Goal: Information Seeking & Learning: Learn about a topic

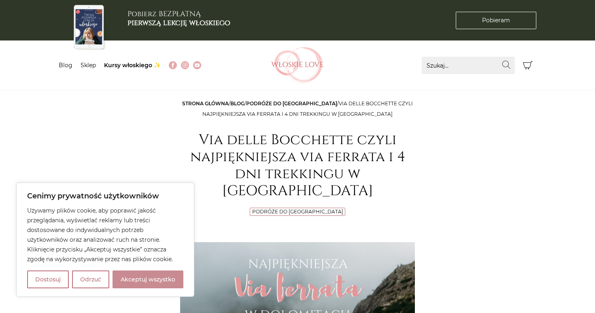
click at [130, 273] on button "Akceptuj wszystko" at bounding box center [148, 279] width 71 height 18
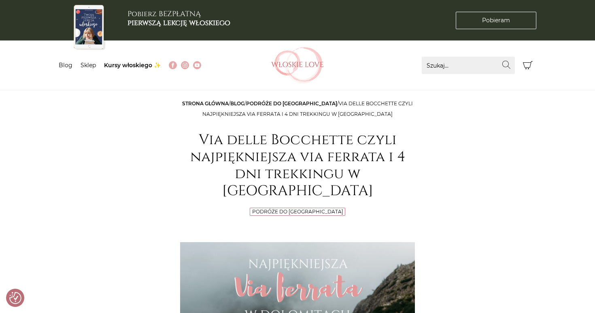
checkbox input "true"
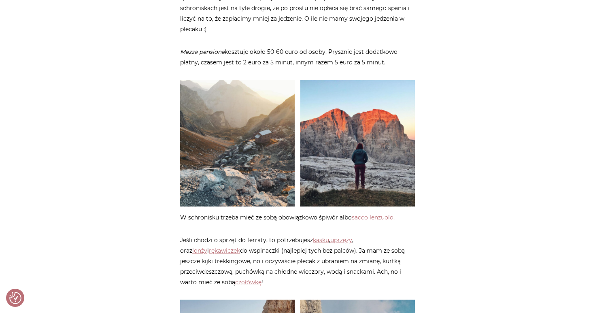
scroll to position [1040, 0]
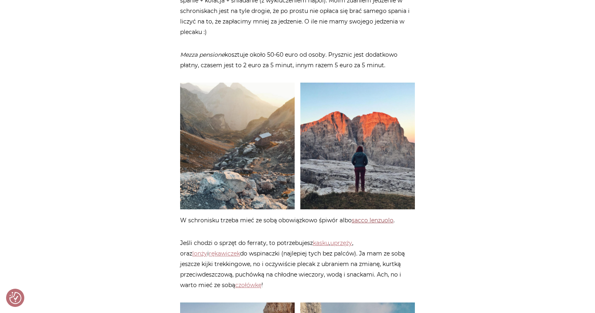
click at [374, 217] on link "sacco lenzuolo" at bounding box center [373, 220] width 42 height 7
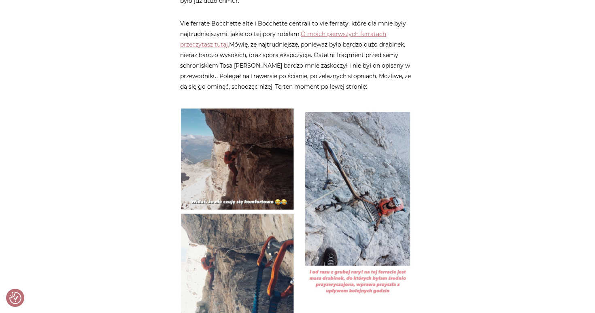
scroll to position [1612, 0]
click at [246, 150] on img at bounding box center [237, 211] width 115 height 215
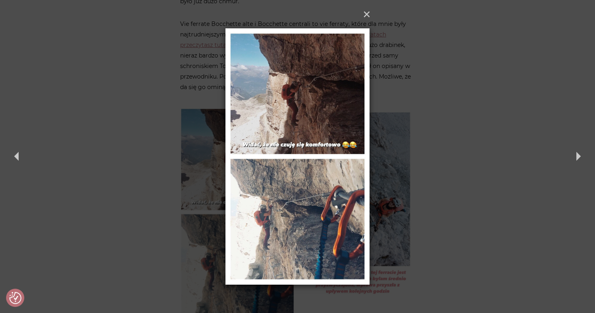
click at [144, 120] on div "× Previous Next" at bounding box center [297, 156] width 595 height 313
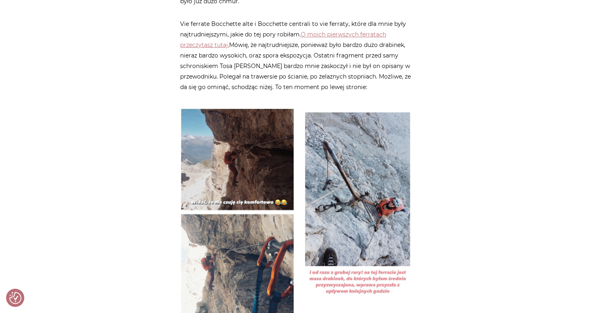
click at [353, 166] on img at bounding box center [357, 211] width 115 height 215
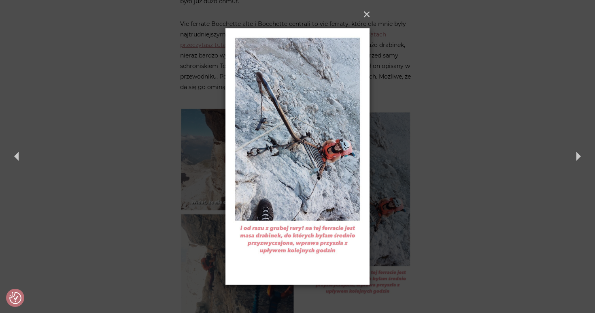
click at [476, 183] on div "× Previous Next" at bounding box center [297, 156] width 595 height 313
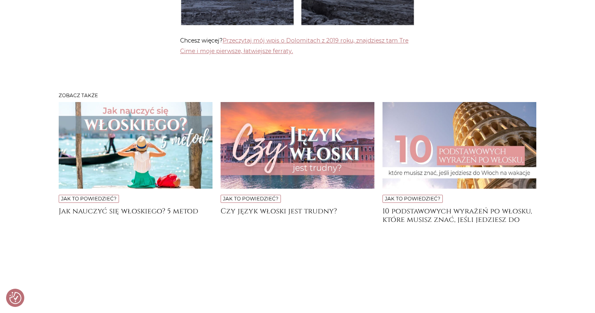
scroll to position [2826, 0]
